Goal: Information Seeking & Learning: Stay updated

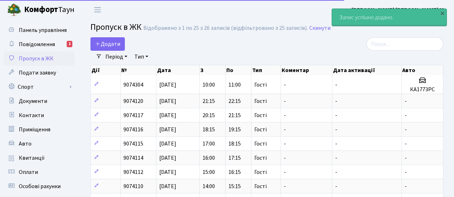
select select "25"
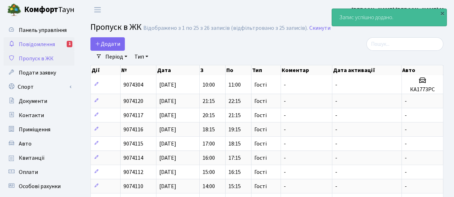
click at [23, 44] on span "Повідомлення" at bounding box center [37, 44] width 36 height 8
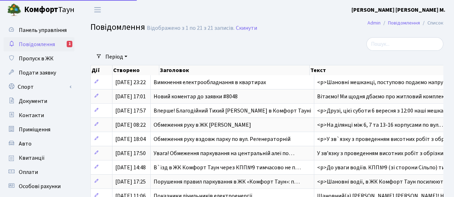
select select "25"
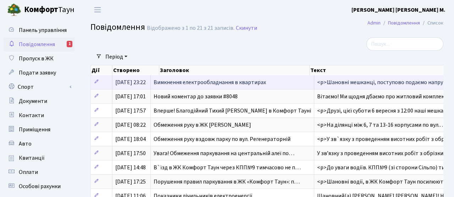
click at [366, 84] on span "<p>Шановні мешканці, поступово подаємо напругу в б…" at bounding box center [389, 82] width 145 height 8
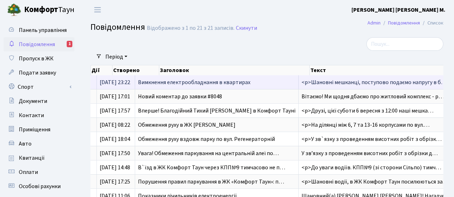
scroll to position [0, 16]
click at [374, 84] on span "<p>Шановні мешканці, поступово подаємо напругу в б…" at bounding box center [373, 82] width 145 height 8
click at [392, 84] on span "<p>Шановні мешканці, поступово подаємо напругу в б…" at bounding box center [373, 82] width 145 height 8
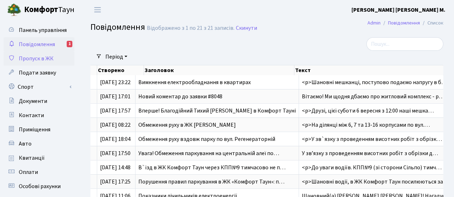
click at [39, 60] on span "Пропуск в ЖК" at bounding box center [36, 59] width 35 height 8
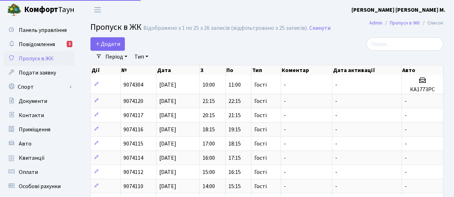
select select "25"
